Goal: Navigation & Orientation: Find specific page/section

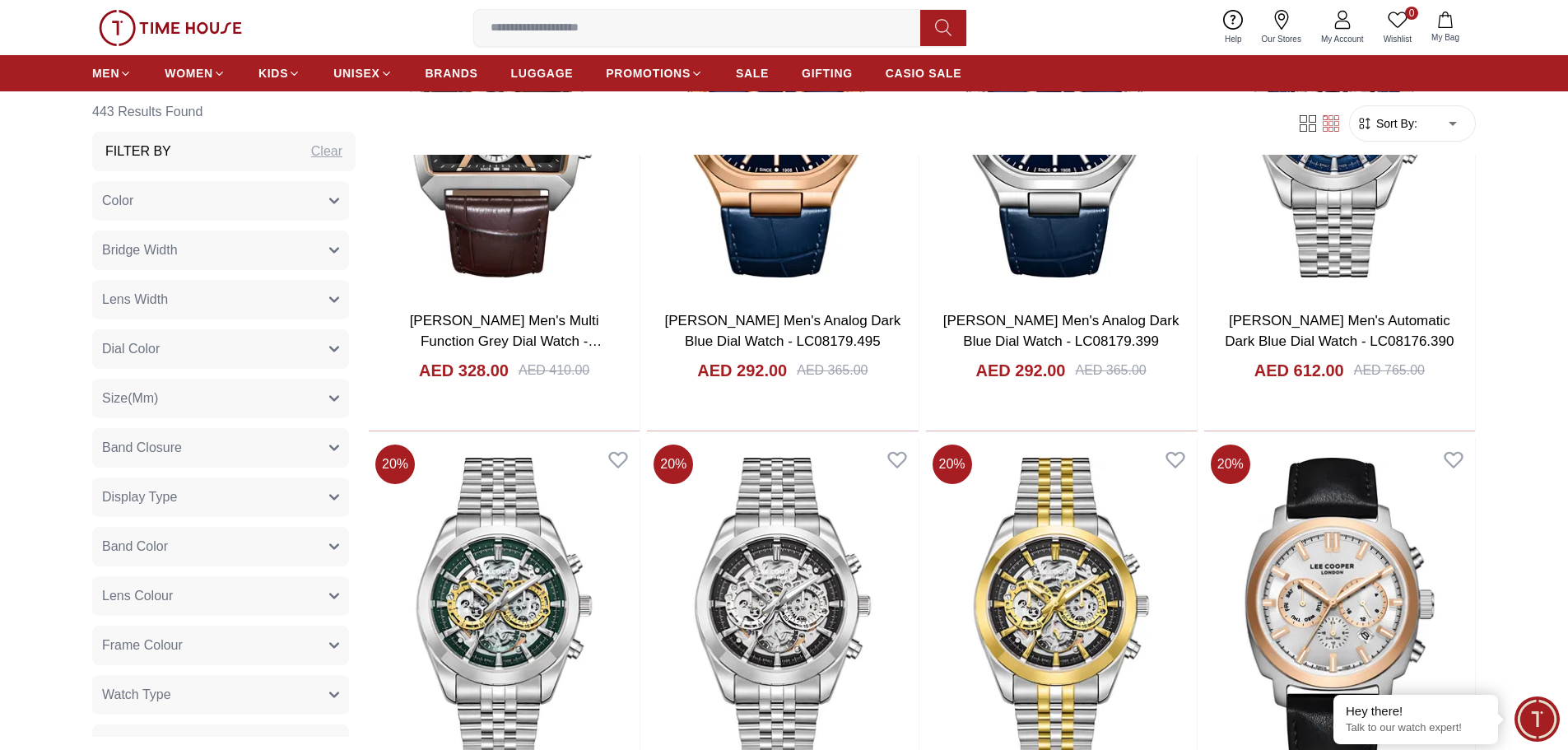
scroll to position [3210, 0]
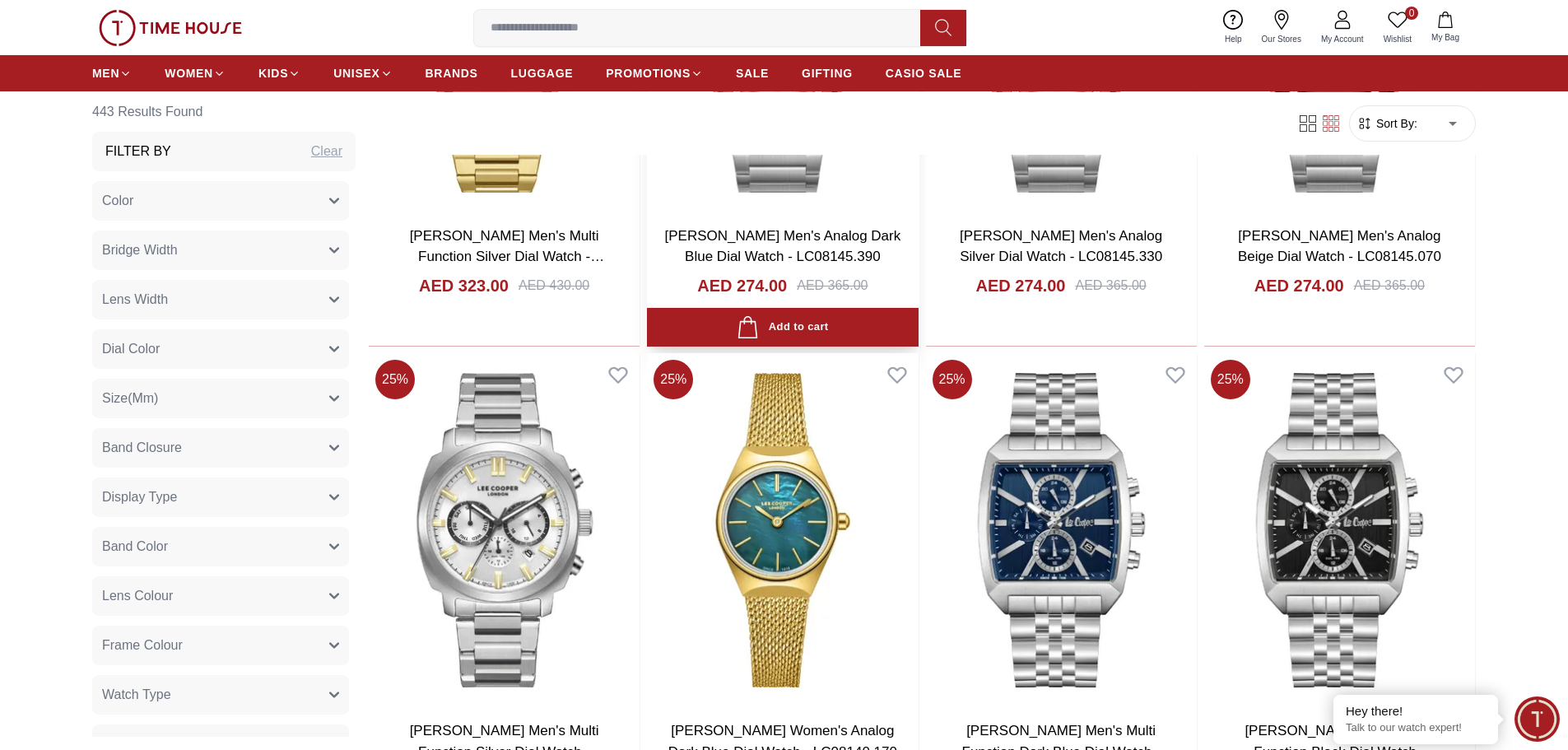
scroll to position [7654, 0]
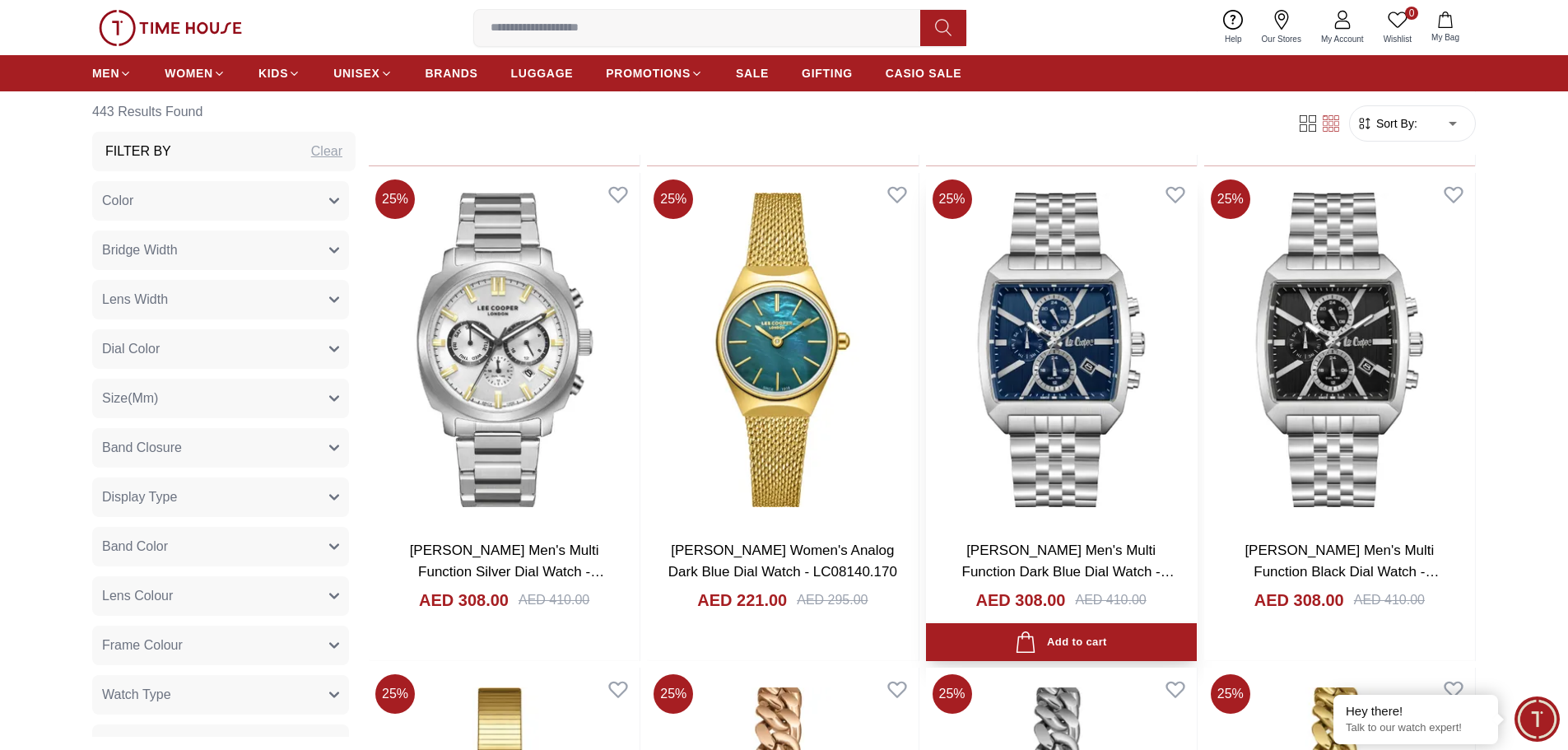
scroll to position [7736, 0]
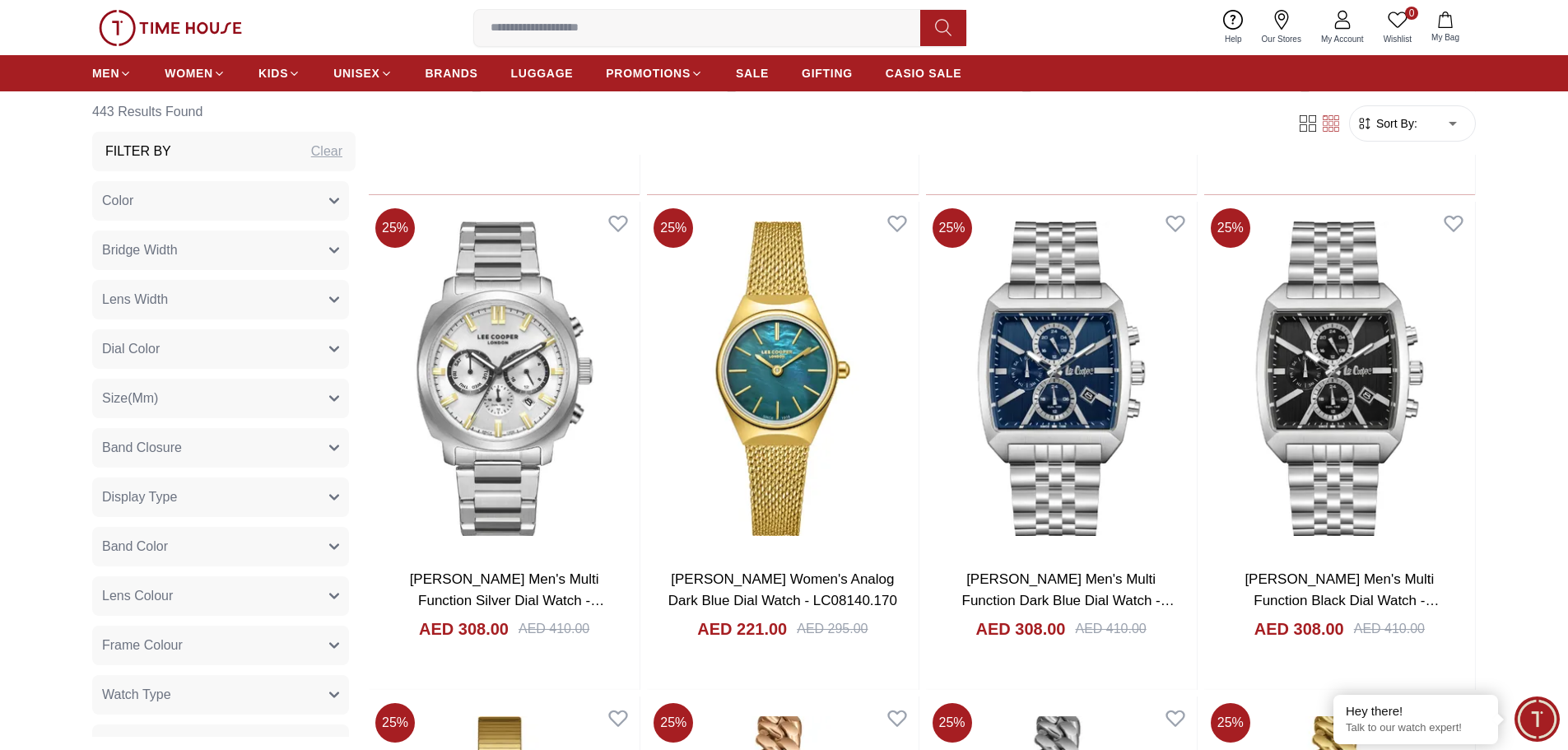
drag, startPoint x: 1540, startPoint y: 286, endPoint x: 1530, endPoint y: 282, distance: 10.8
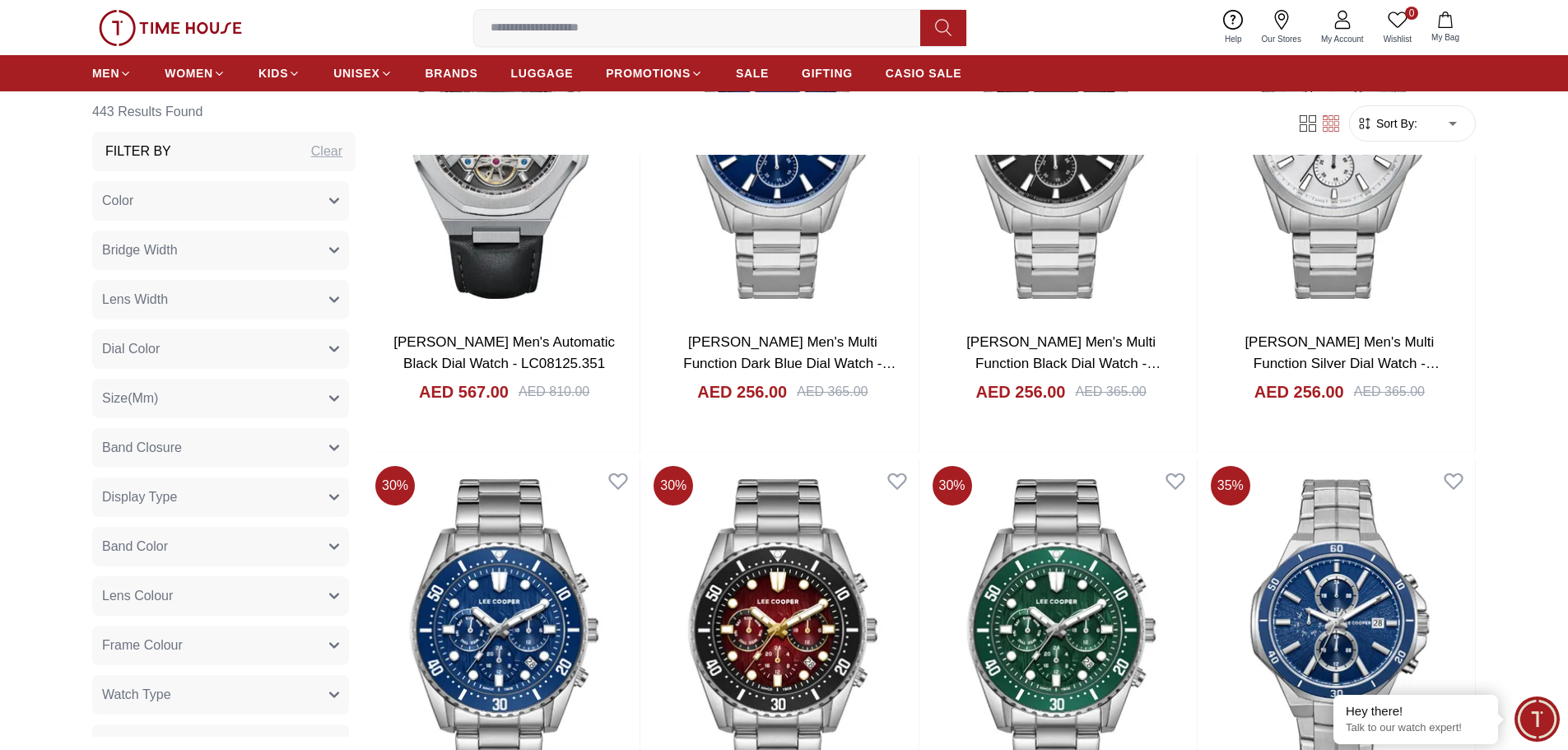
scroll to position [9054, 0]
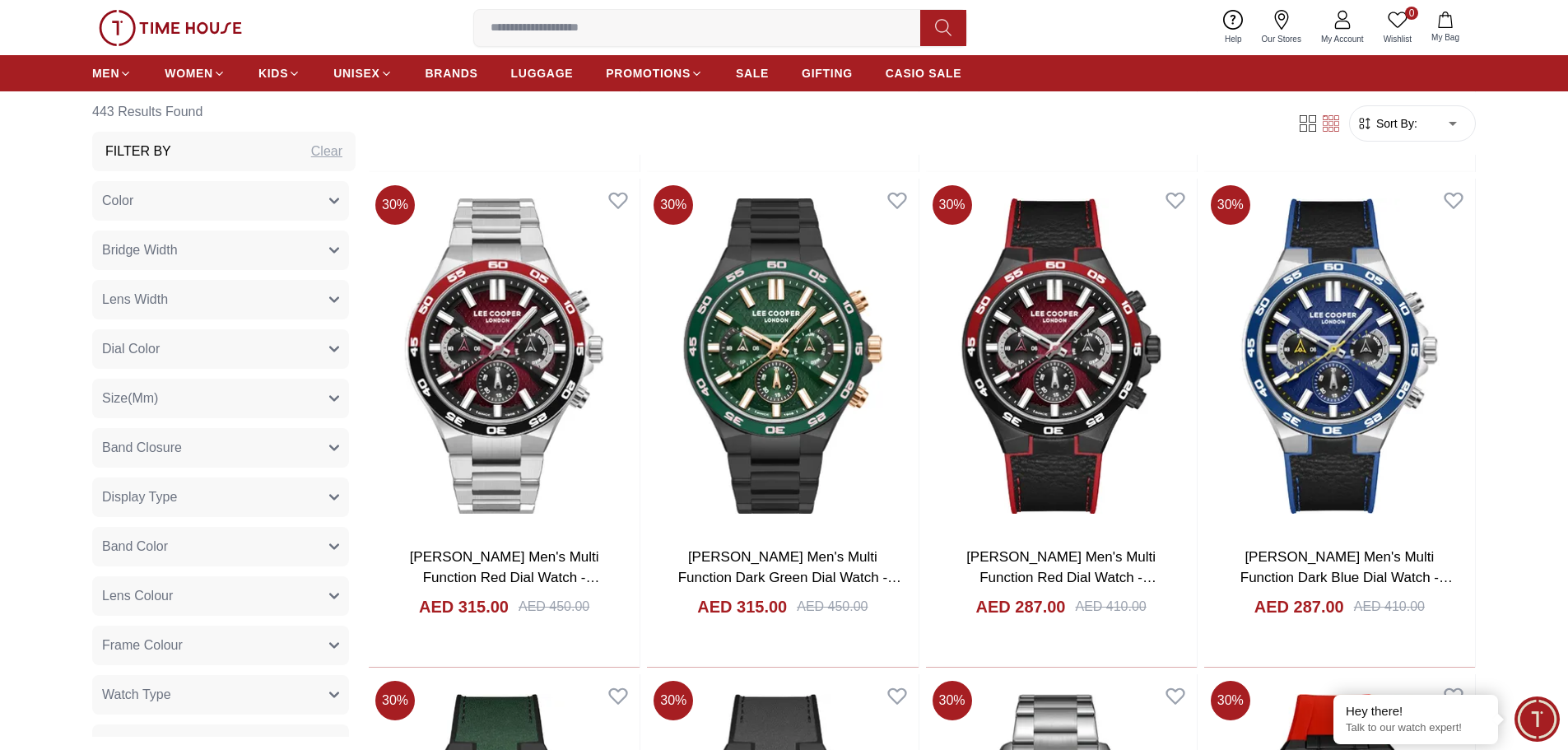
scroll to position [10206, 0]
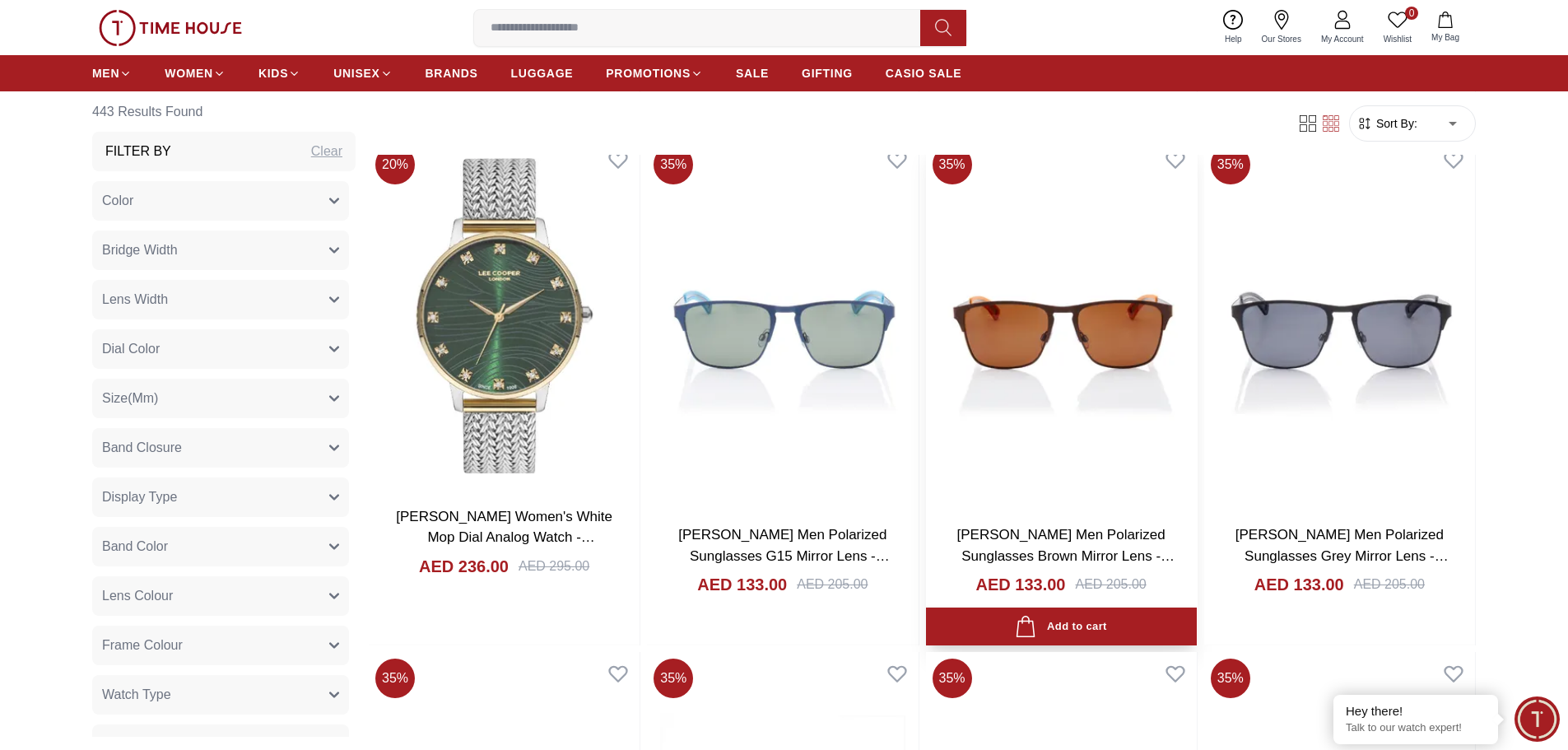
scroll to position [12263, 0]
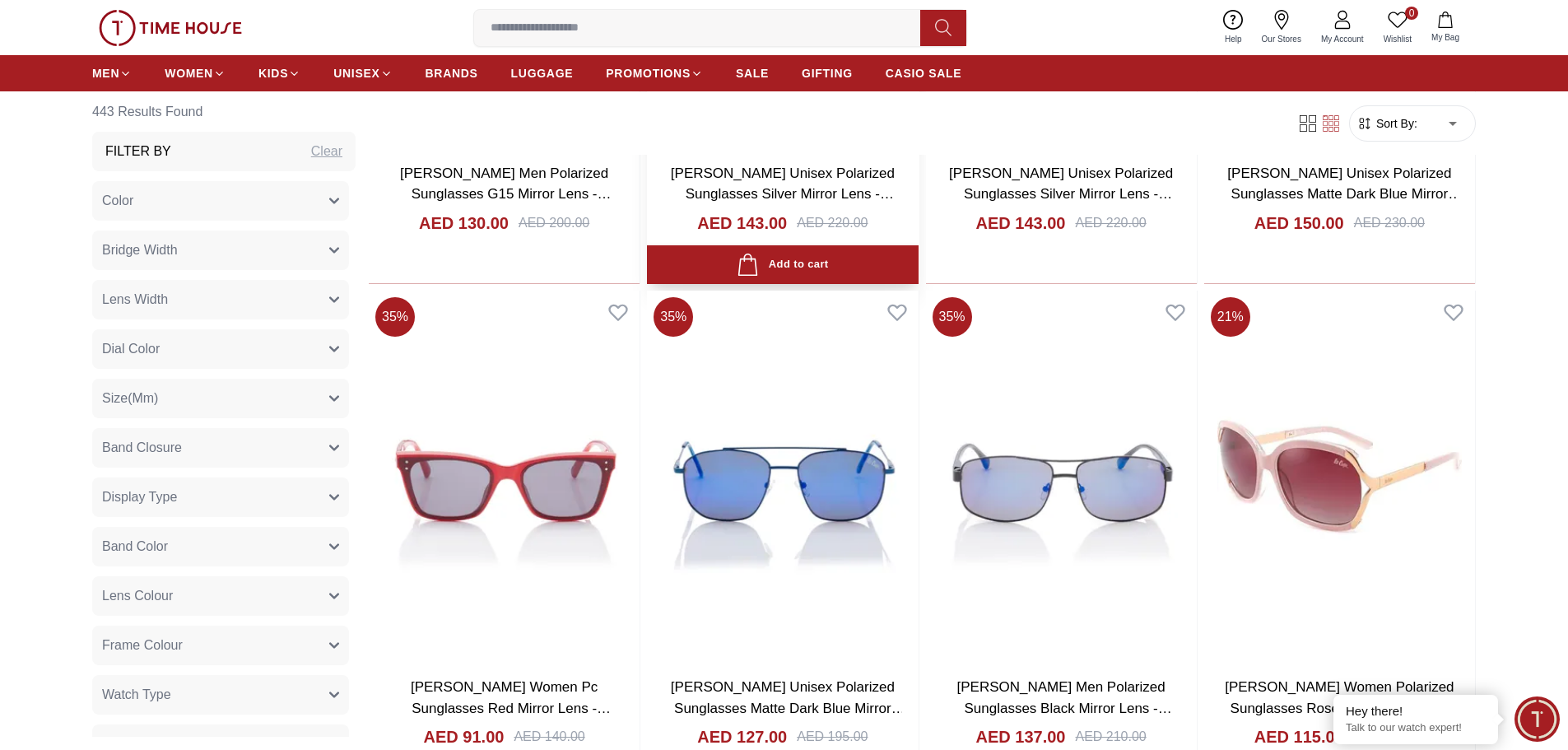
scroll to position [12922, 0]
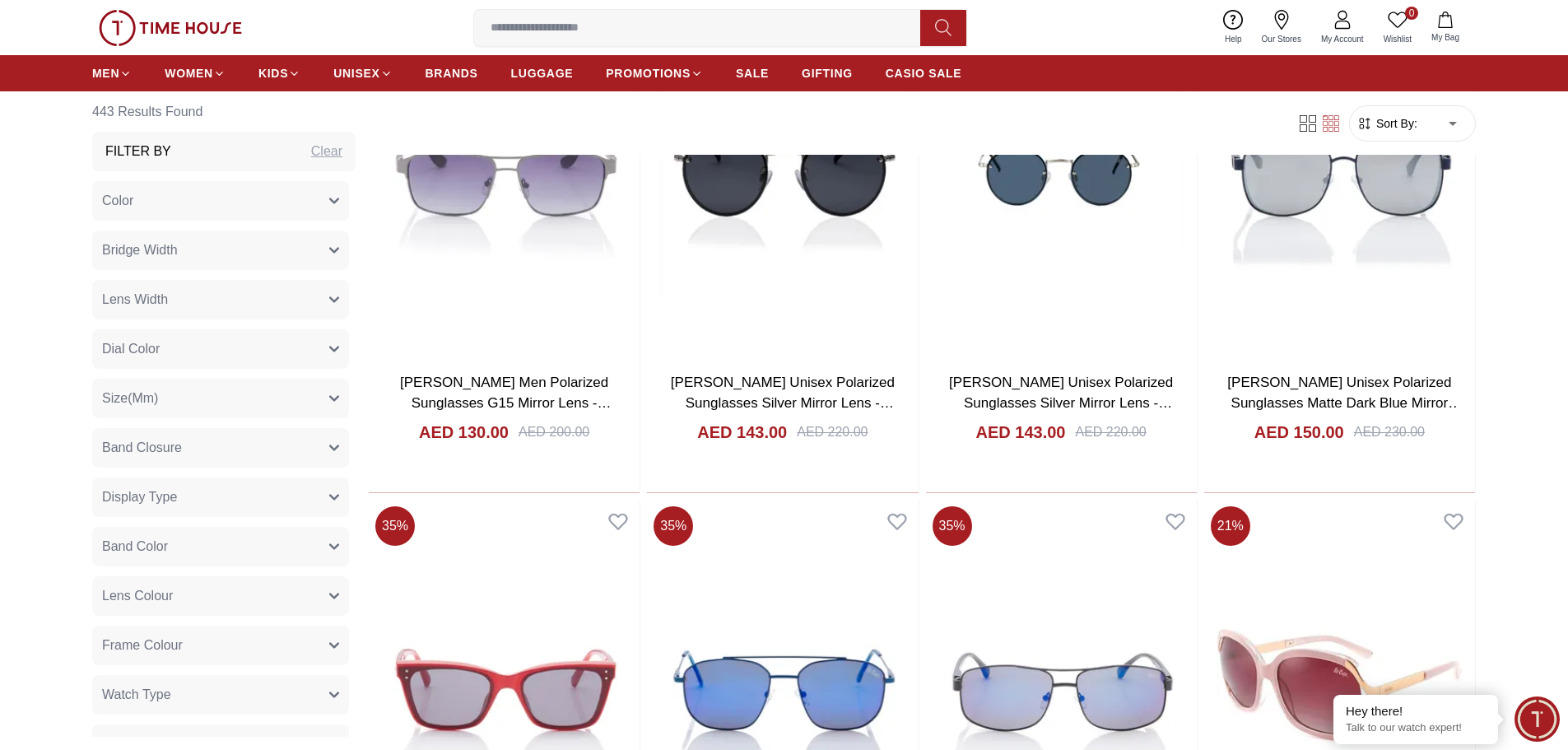
click at [1282, 19] on icon at bounding box center [1281, 16] width 7 height 7
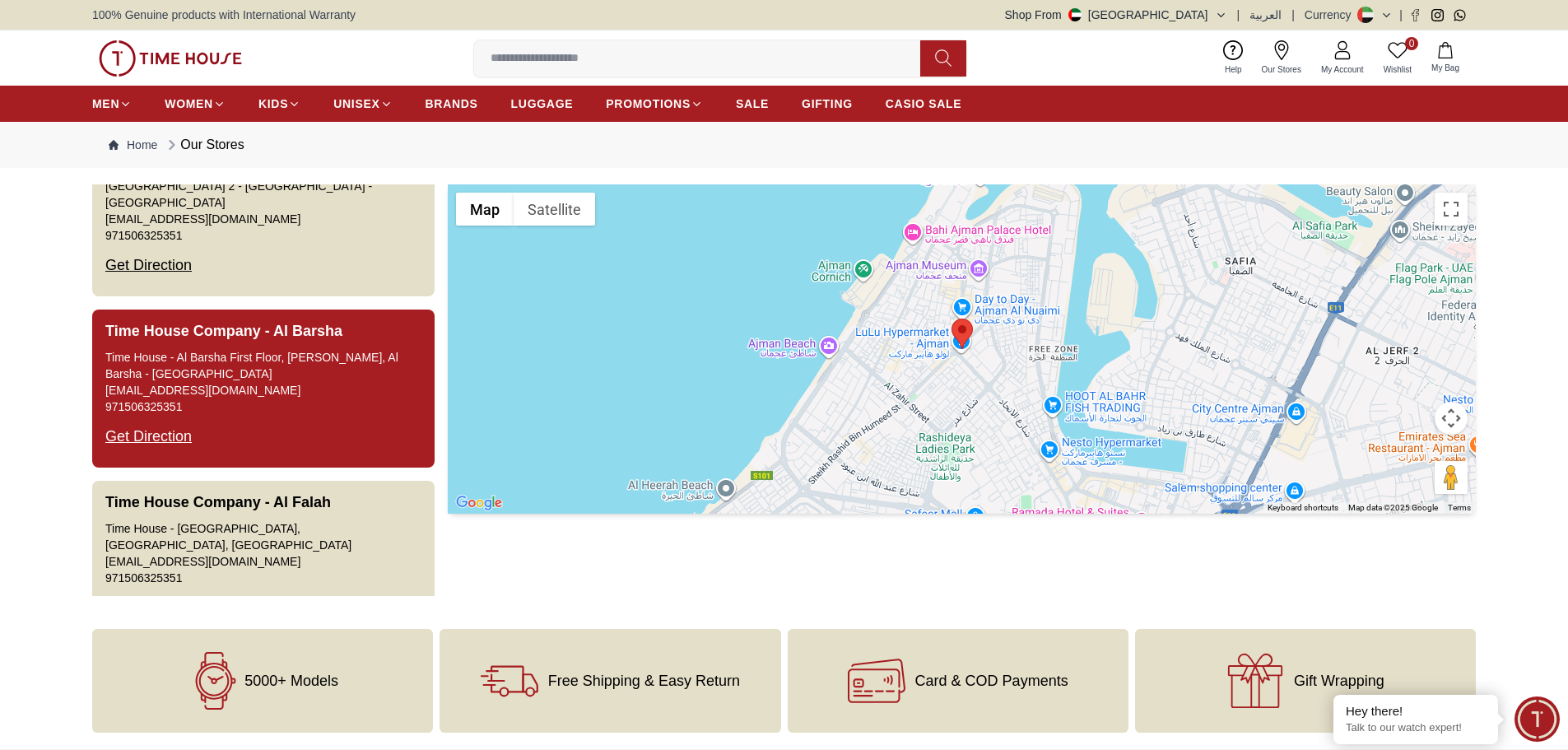
scroll to position [82, 0]
